Goal: Entertainment & Leisure: Consume media (video, audio)

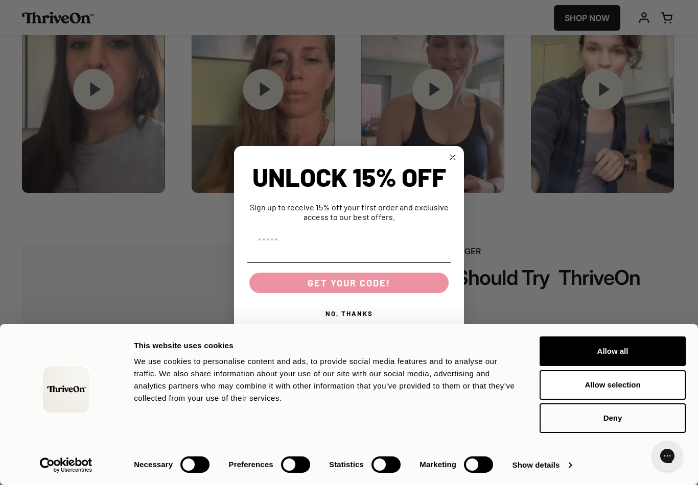
scroll to position [1520, 0]
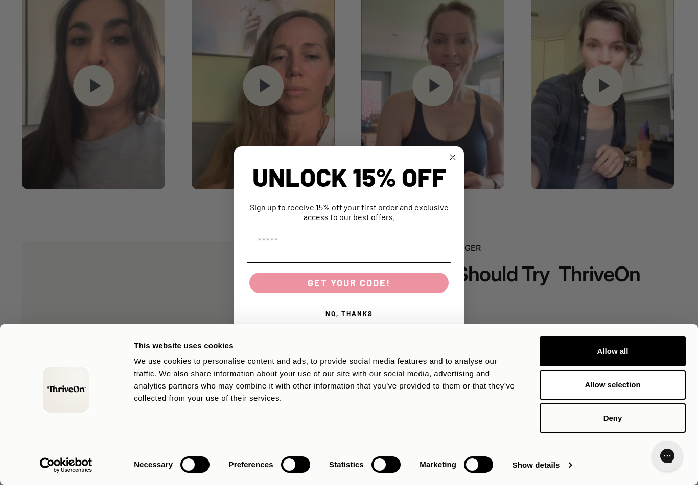
click at [371, 315] on button "NO, THANKS" at bounding box center [348, 314] width 203 height 20
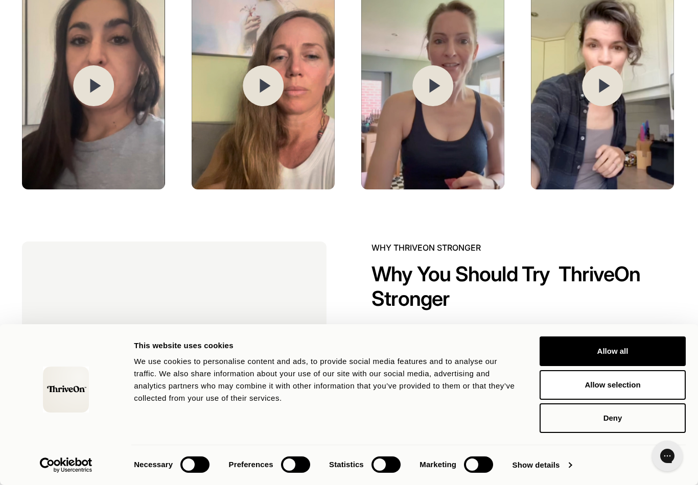
click at [276, 90] on circle at bounding box center [263, 85] width 41 height 41
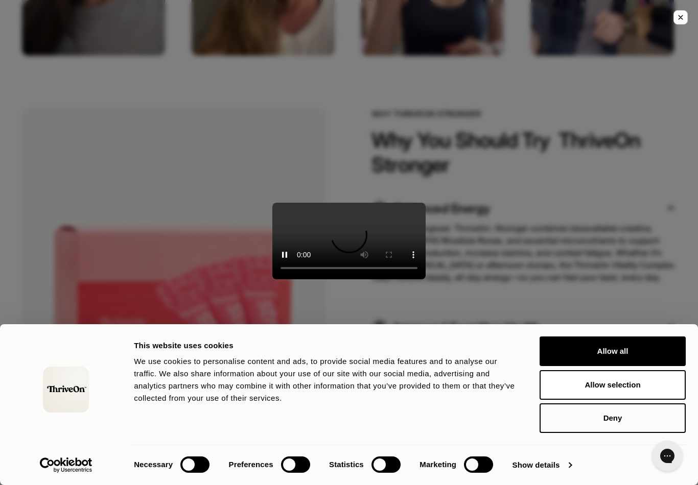
scroll to position [1656, 0]
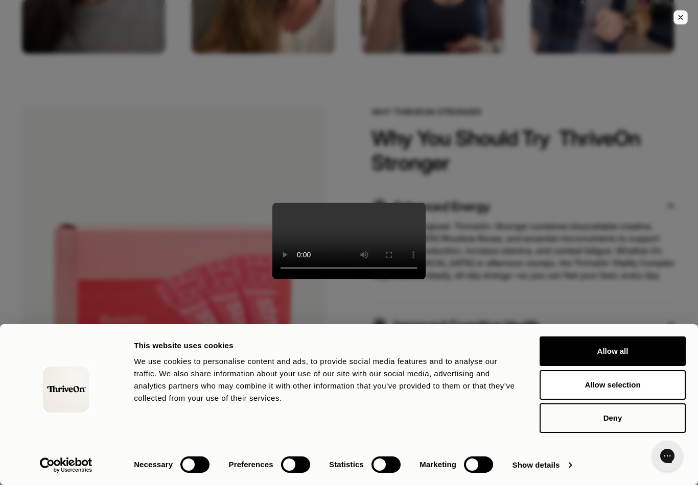
click at [659, 366] on button "Allow all" at bounding box center [613, 352] width 146 height 30
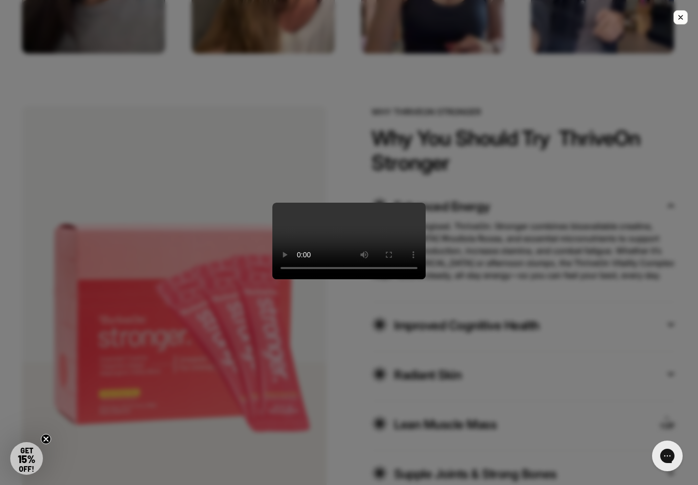
click at [353, 249] on video at bounding box center [348, 241] width 153 height 77
click at [354, 253] on video at bounding box center [348, 241] width 153 height 77
click at [387, 280] on video at bounding box center [348, 241] width 153 height 77
click at [376, 280] on video at bounding box center [348, 241] width 153 height 77
click at [544, 315] on div at bounding box center [349, 242] width 698 height 485
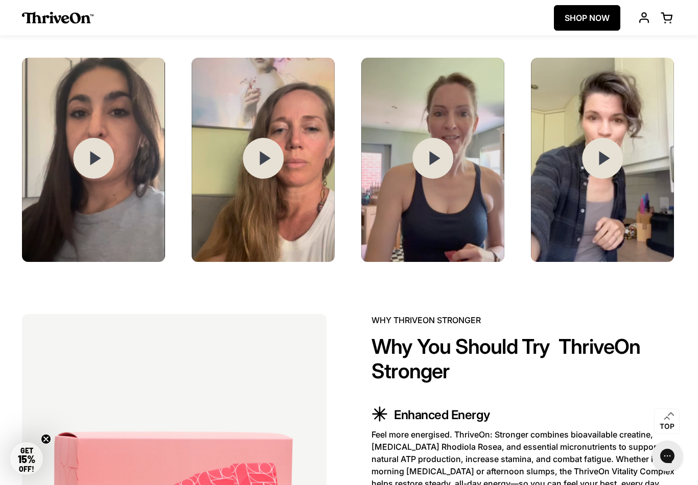
scroll to position [1437, 0]
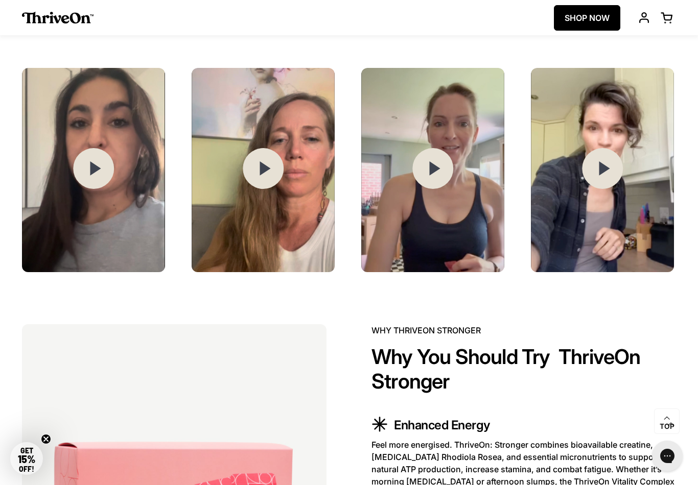
click at [428, 175] on circle at bounding box center [432, 168] width 41 height 41
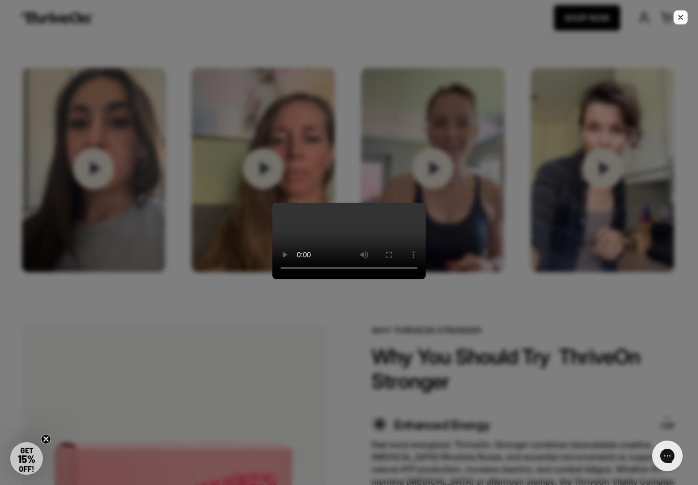
click at [426, 280] on video at bounding box center [348, 241] width 153 height 77
click at [338, 280] on video at bounding box center [348, 241] width 153 height 77
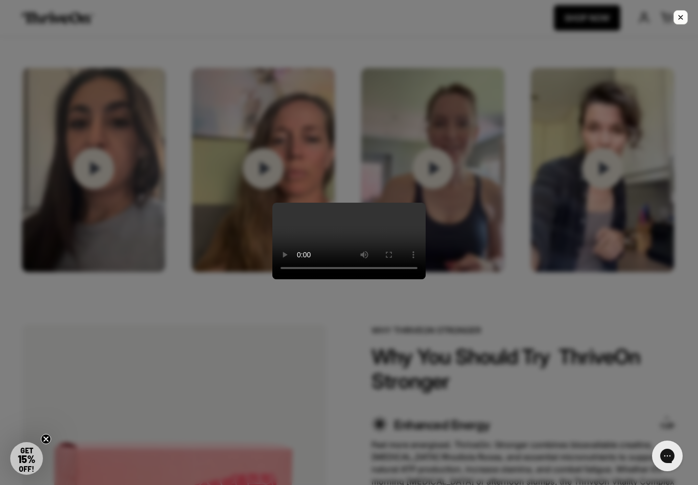
click at [426, 280] on video at bounding box center [348, 241] width 153 height 77
click at [425, 280] on video at bounding box center [348, 241] width 153 height 77
click at [426, 280] on video at bounding box center [348, 241] width 153 height 77
click at [423, 280] on video at bounding box center [348, 241] width 153 height 77
click at [426, 280] on video at bounding box center [348, 241] width 153 height 77
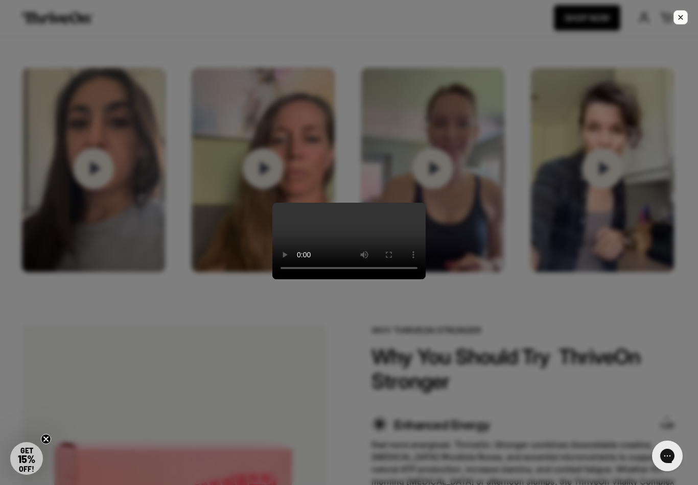
click at [598, 387] on div at bounding box center [349, 242] width 698 height 485
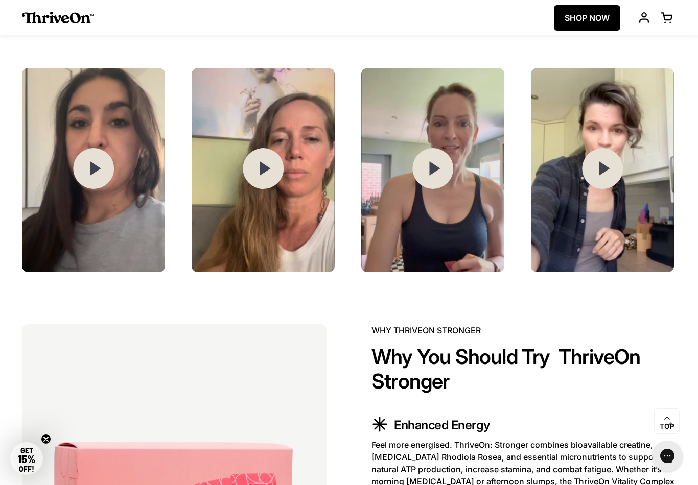
click at [614, 186] on circle at bounding box center [602, 168] width 41 height 41
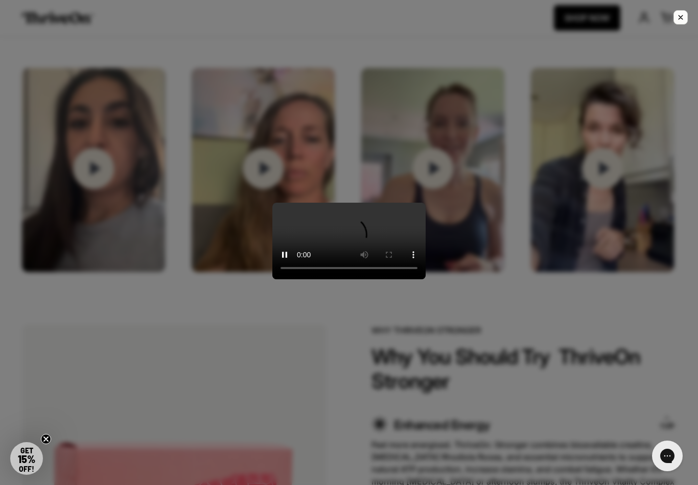
click at [564, 348] on div at bounding box center [349, 242] width 698 height 485
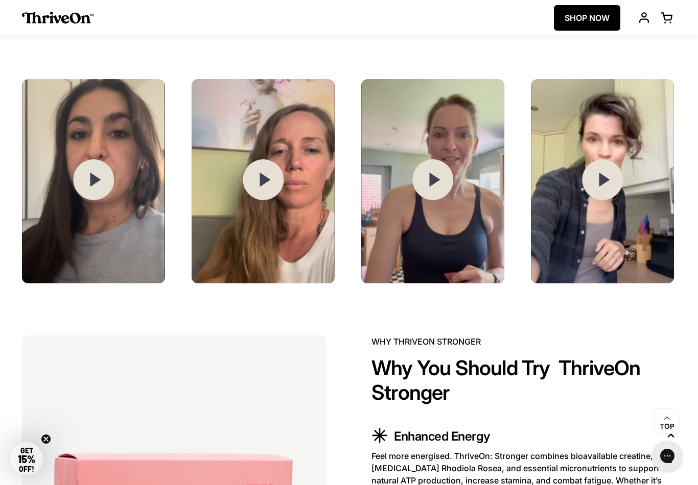
scroll to position [1412, 0]
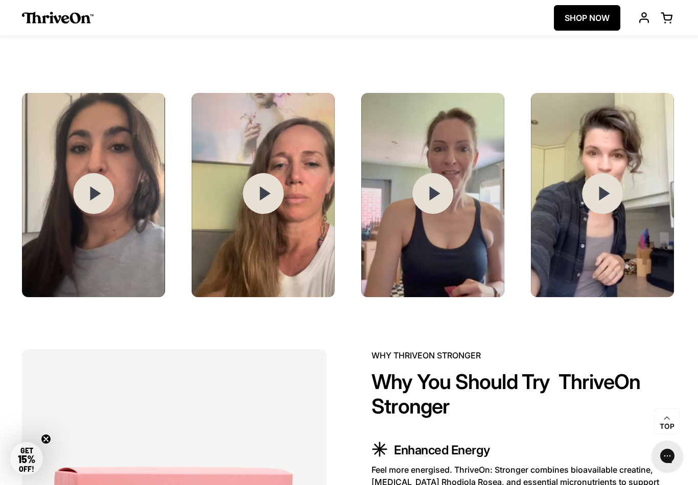
click at [288, 266] on img at bounding box center [263, 195] width 143 height 204
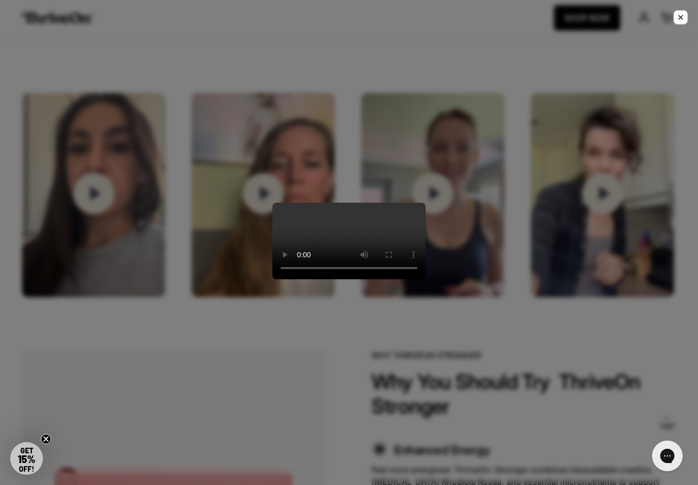
click at [350, 248] on video at bounding box center [348, 241] width 153 height 77
click at [350, 251] on video at bounding box center [348, 241] width 153 height 77
click at [388, 280] on video at bounding box center [348, 241] width 153 height 77
click at [423, 280] on video at bounding box center [348, 241] width 153 height 77
click at [426, 280] on video at bounding box center [348, 241] width 153 height 77
